Goal: Transaction & Acquisition: Purchase product/service

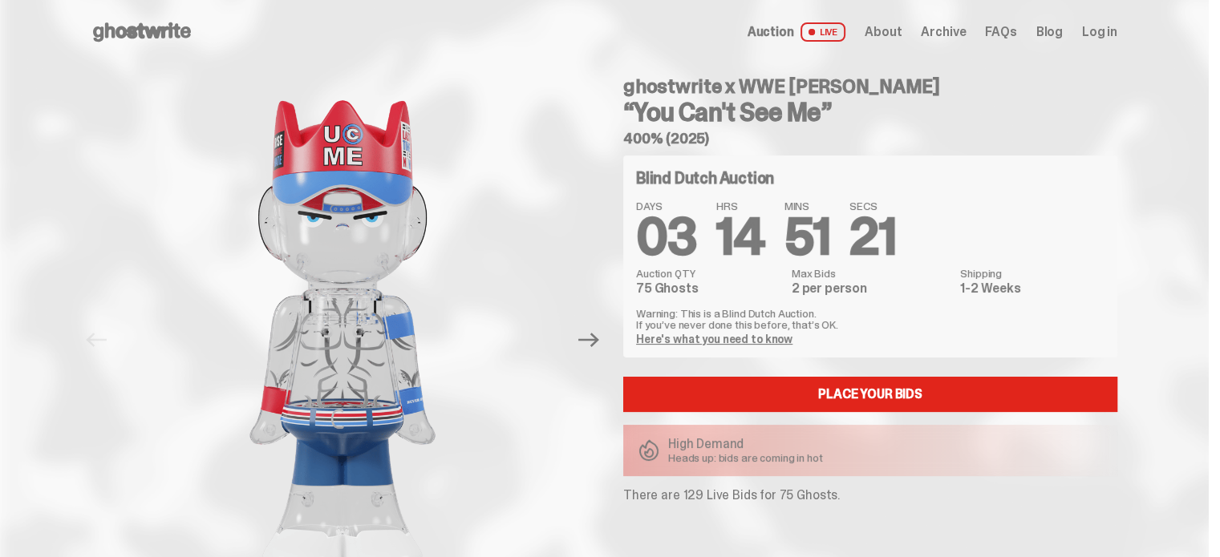
scroll to position [138, 0]
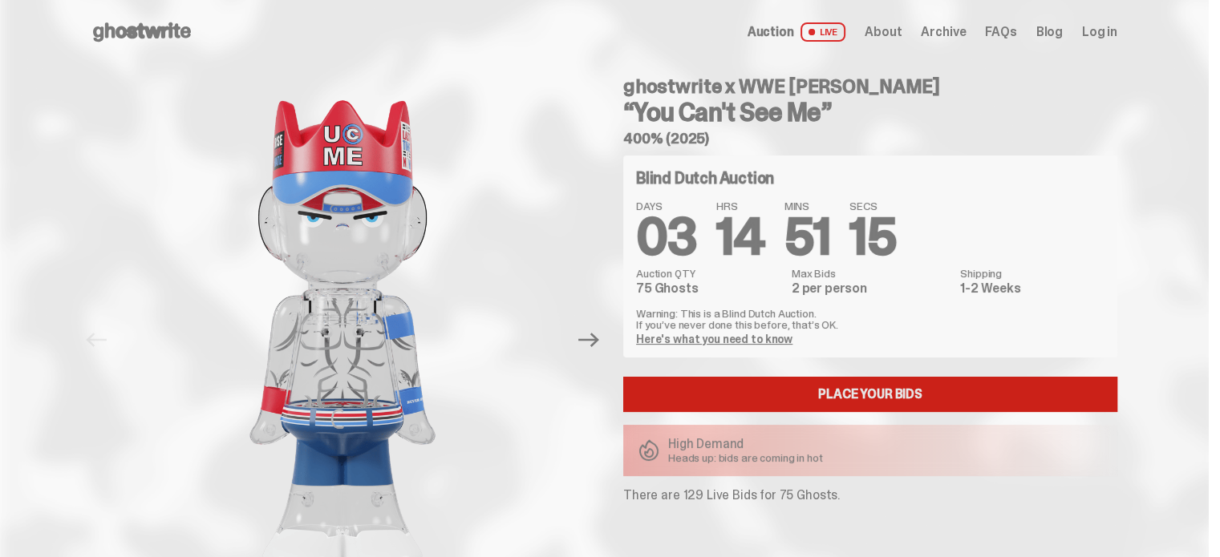
click at [1062, 403] on link "Place your Bids" at bounding box center [870, 394] width 494 height 35
